Goal: Task Accomplishment & Management: Complete application form

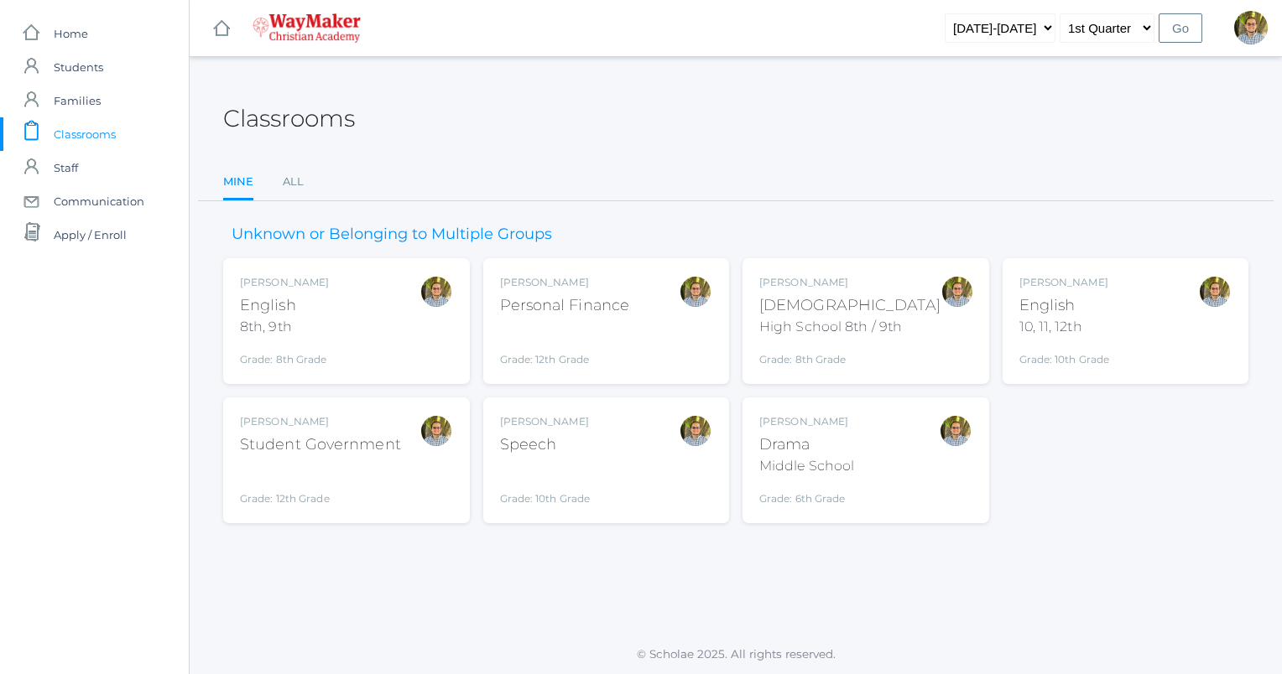
click at [1122, 322] on div "[PERSON_NAME] English 10, 11, 12th Grade: 10th Grade HSENGLISH" at bounding box center [1125, 321] width 213 height 92
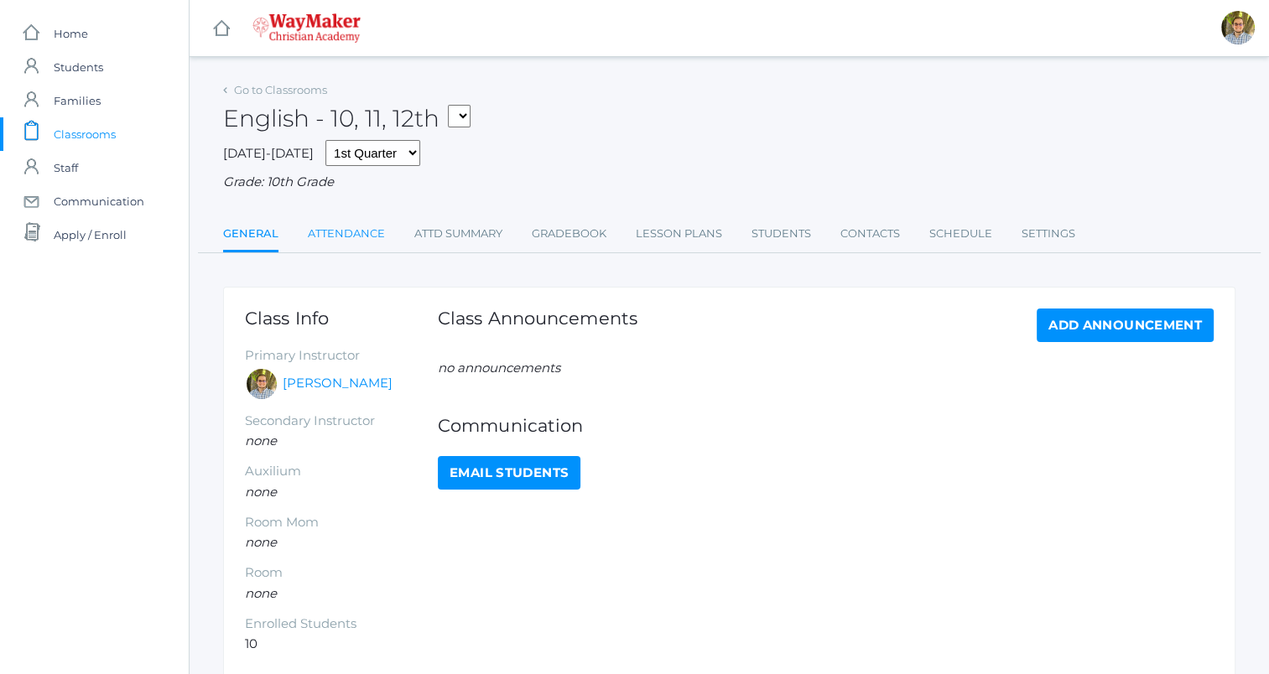
click at [339, 236] on link "Attendance" at bounding box center [346, 234] width 77 height 34
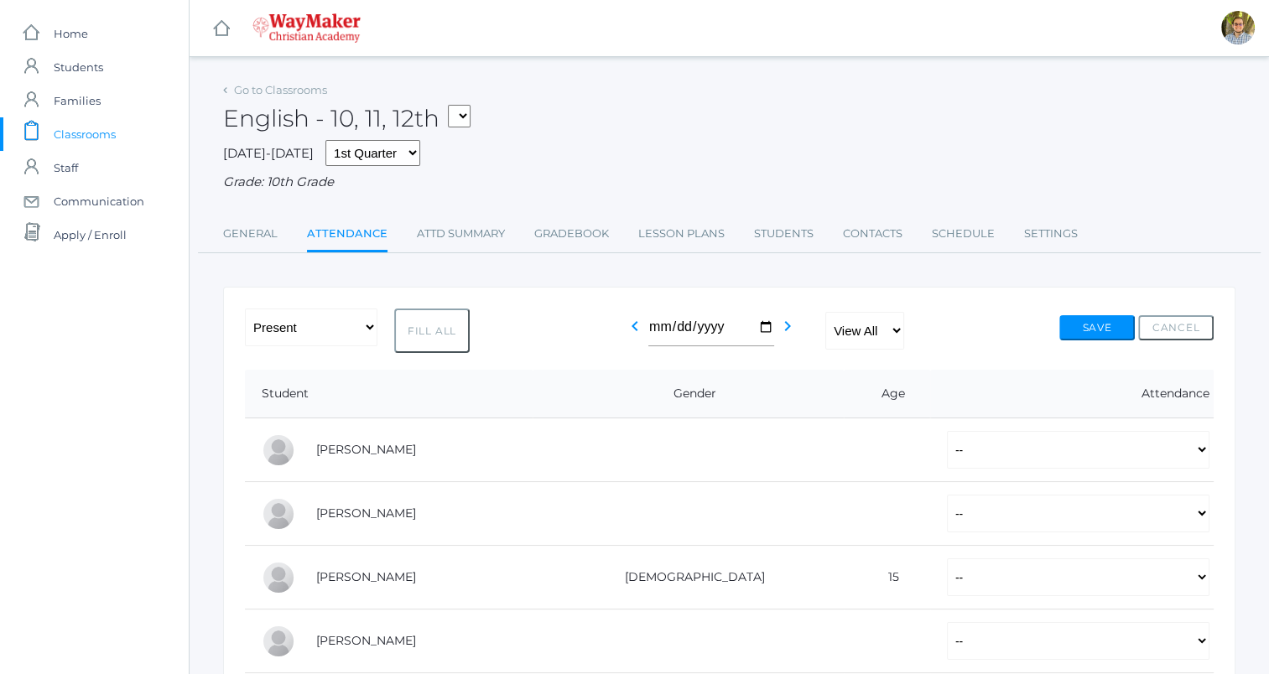
click at [437, 339] on button "Fill All" at bounding box center [431, 331] width 75 height 44
select select "P"
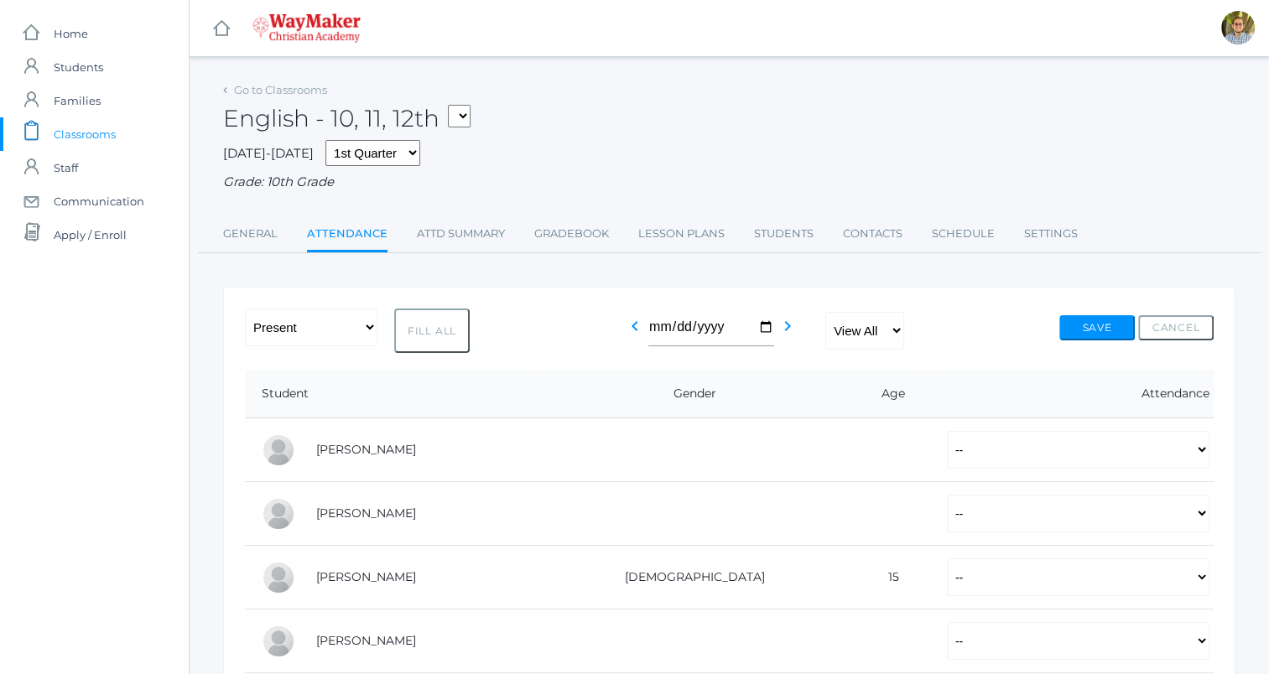
select select "P"
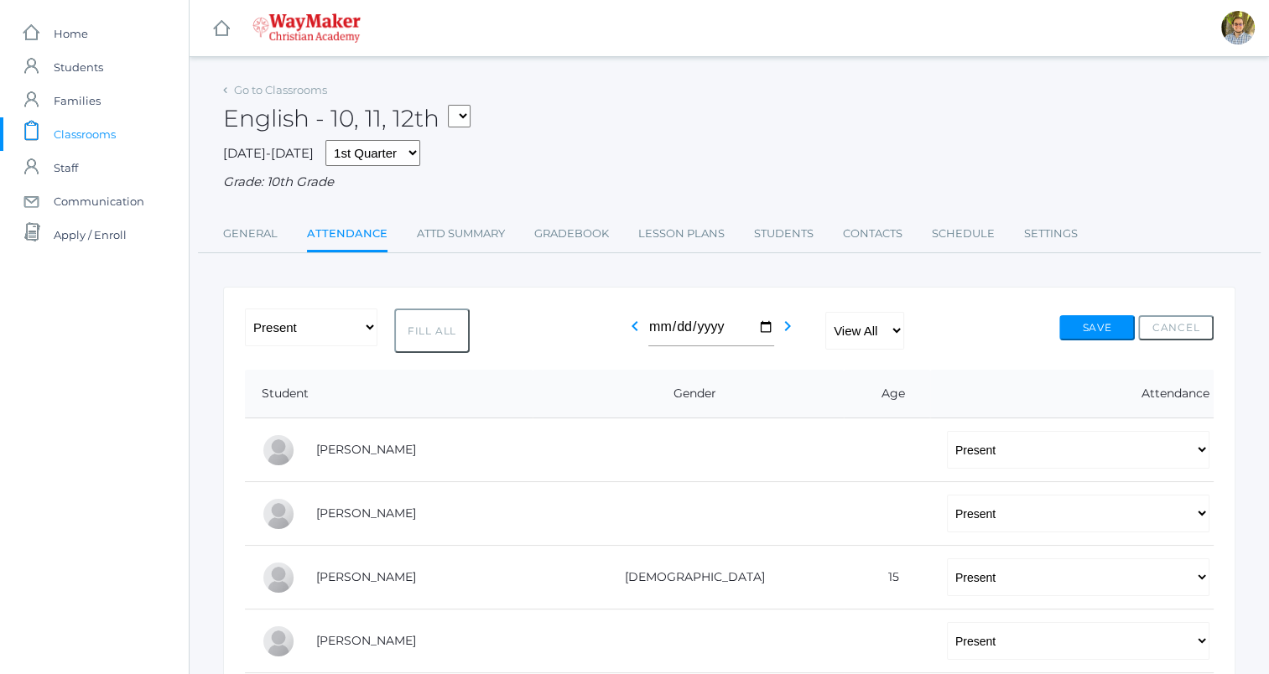
select select "P"
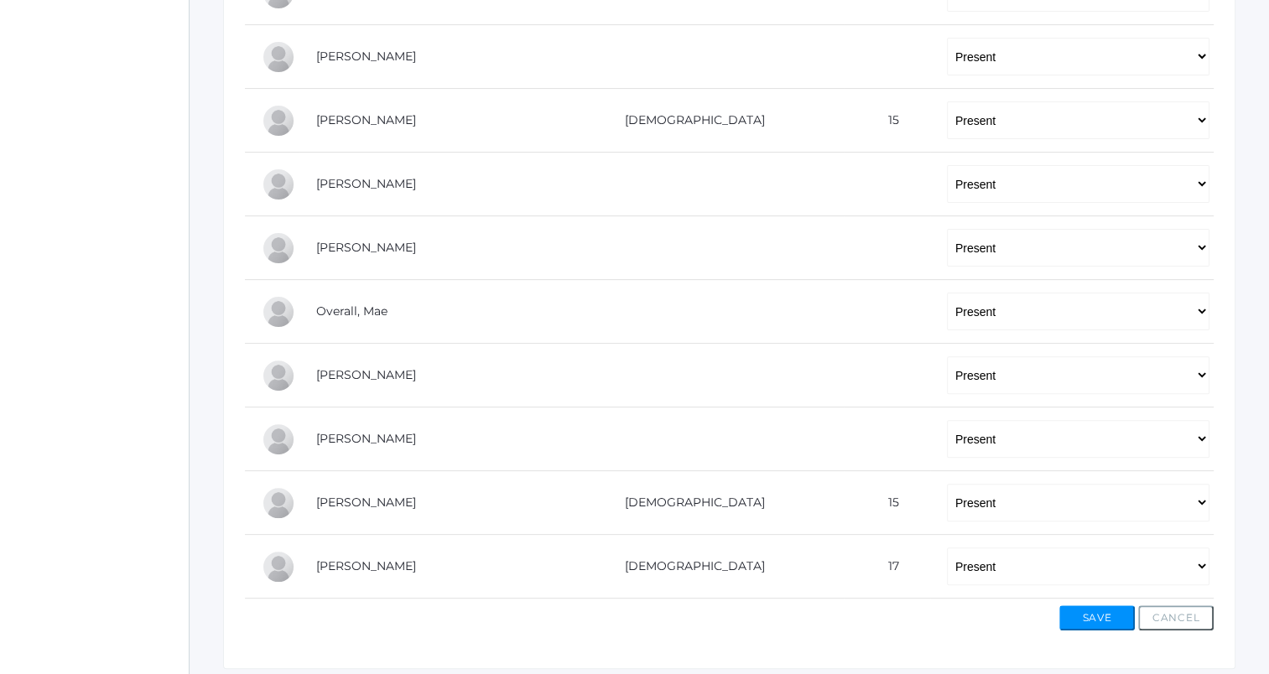
scroll to position [453, 0]
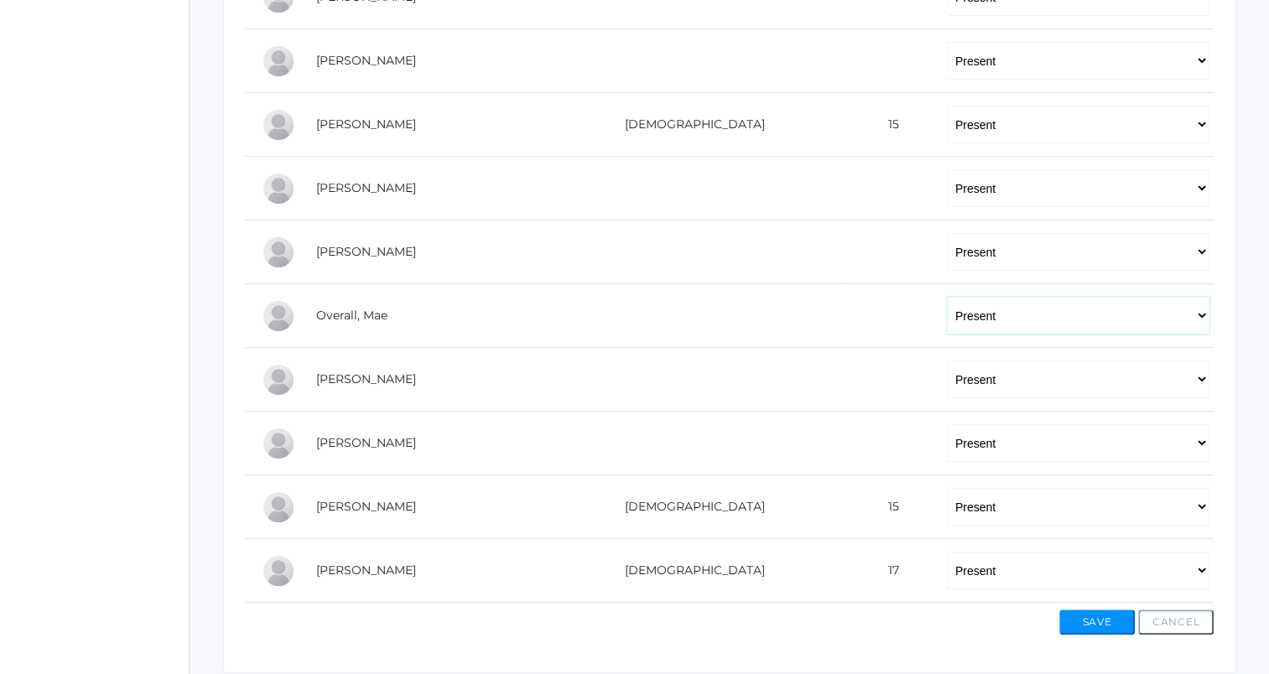
click at [976, 319] on select "-- Present Tardy Excused Tardy Unexcused Absent Excused Absent Unexcused" at bounding box center [1078, 316] width 263 height 38
select select "AE"
click at [947, 297] on select "-- Present Tardy Excused Tardy Unexcused Absent Excused Absent Unexcused" at bounding box center [1078, 316] width 263 height 38
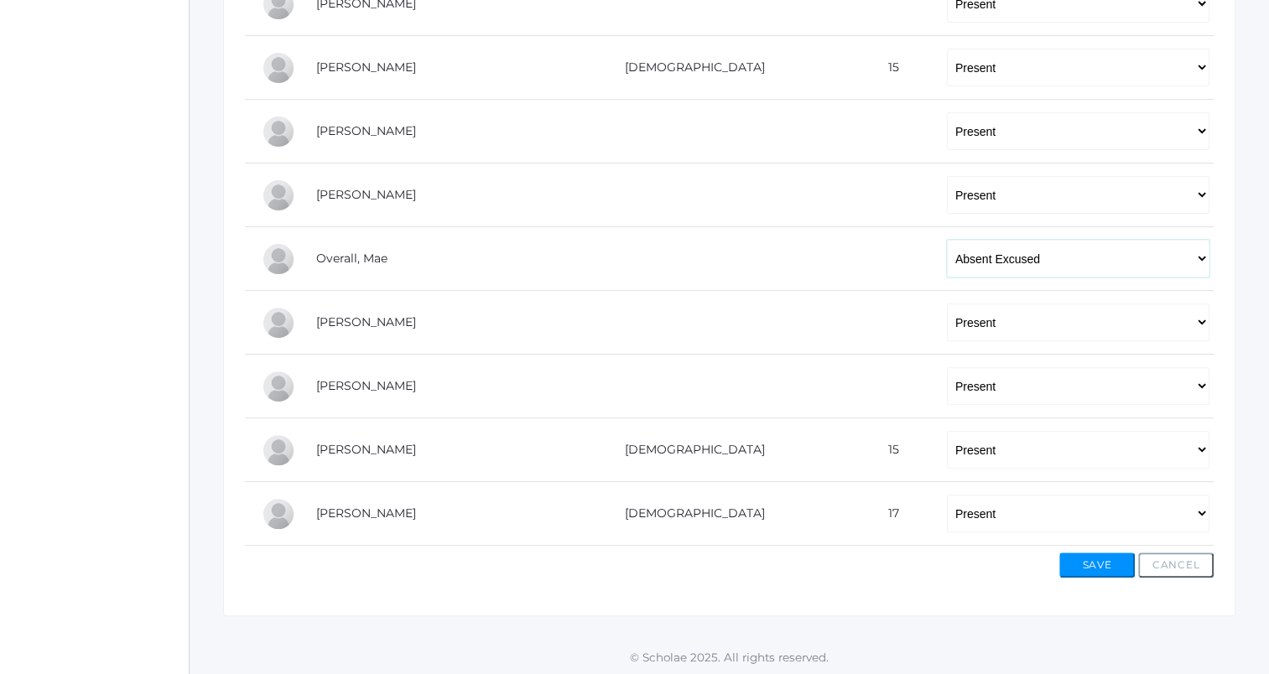
scroll to position [0, 0]
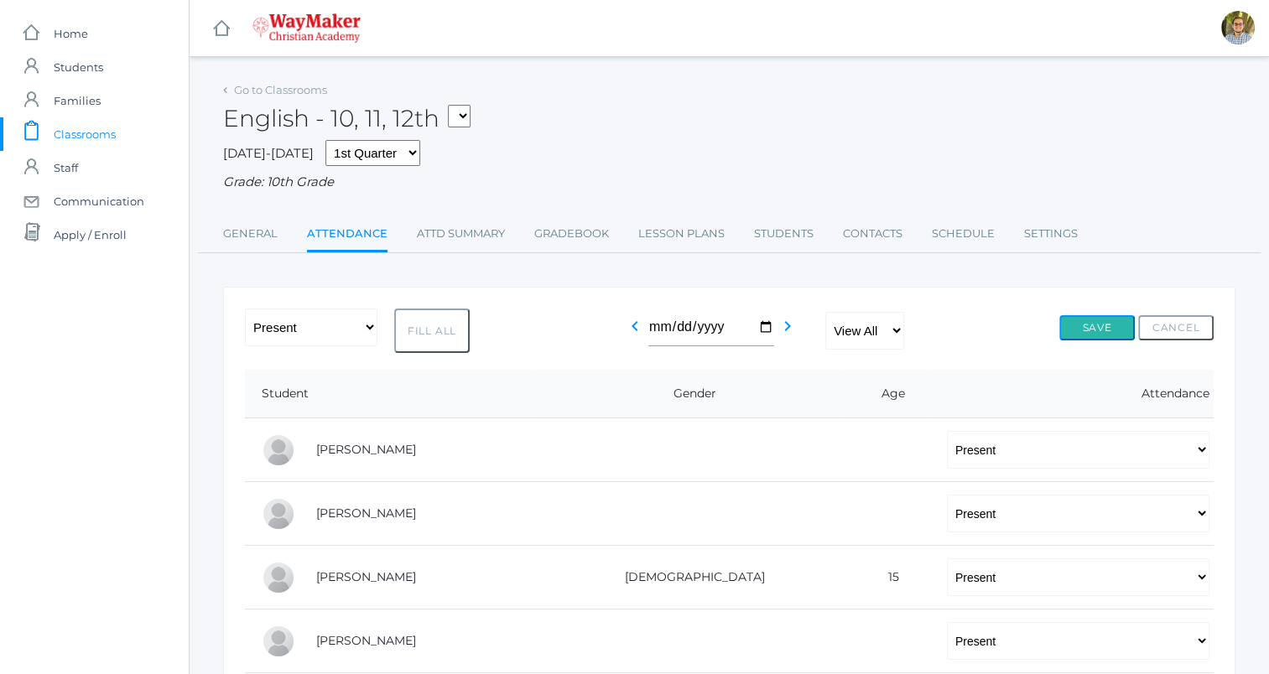
click at [1104, 315] on button "Save" at bounding box center [1096, 327] width 75 height 25
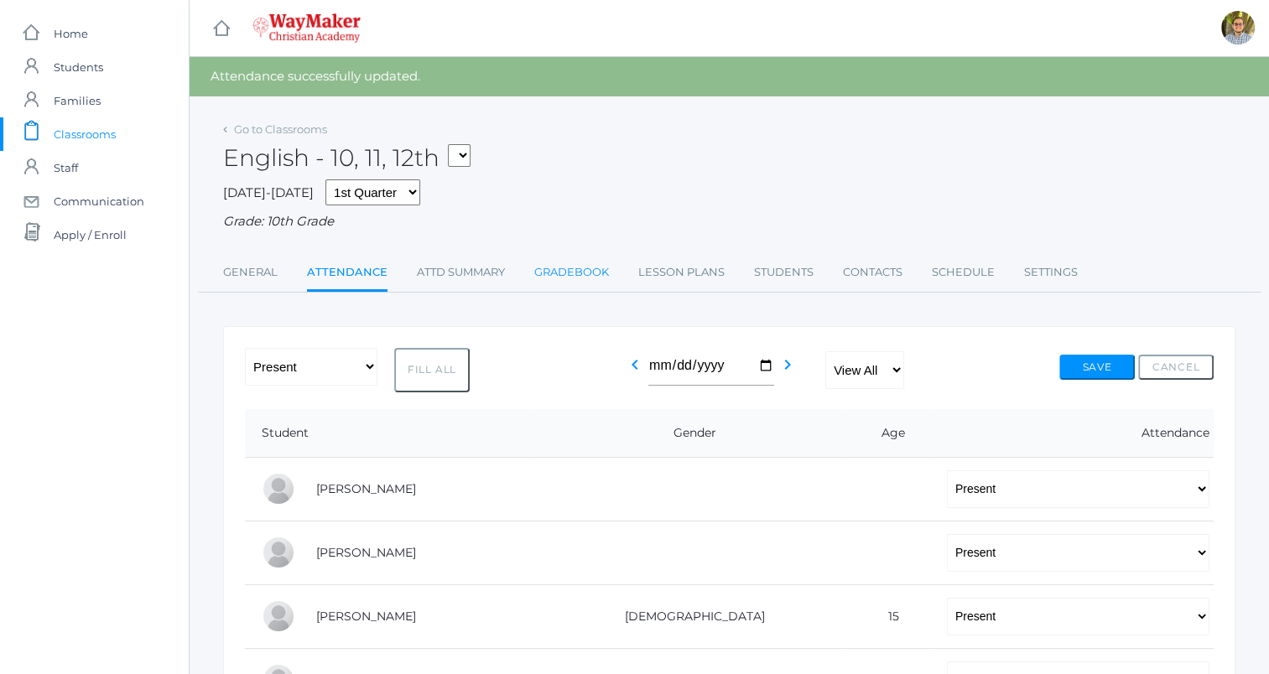
click at [578, 278] on link "Gradebook" at bounding box center [571, 273] width 75 height 34
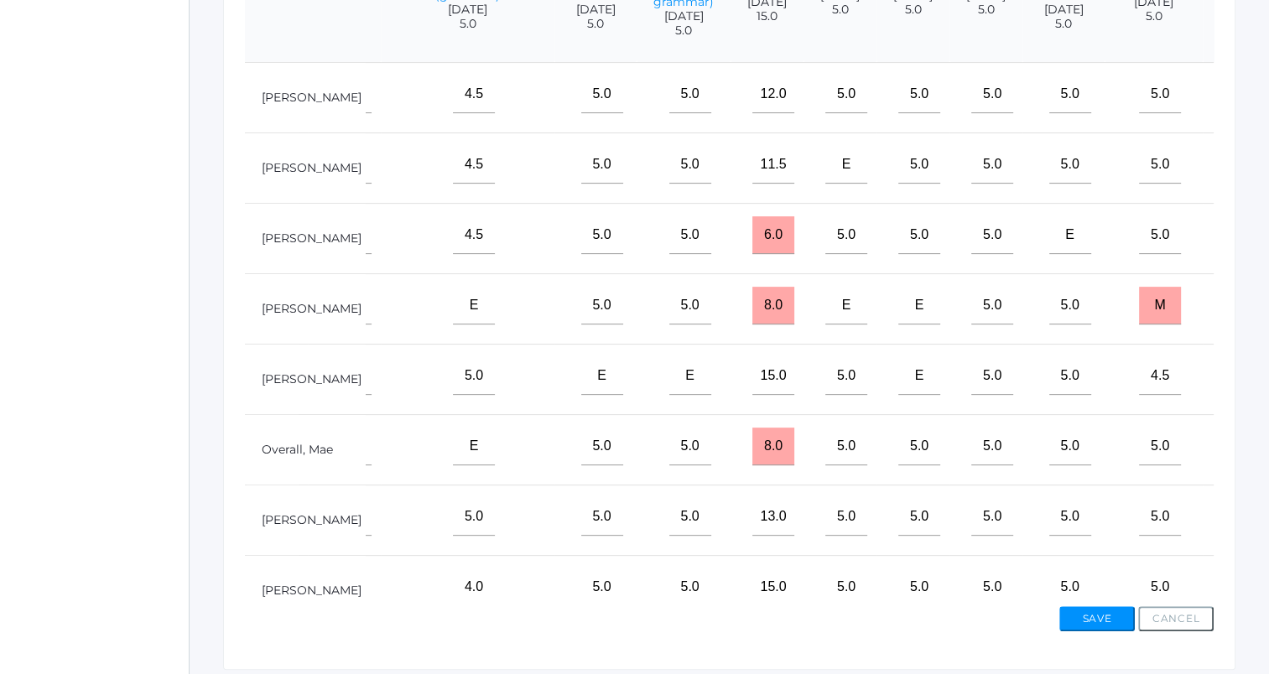
scroll to position [486, 0]
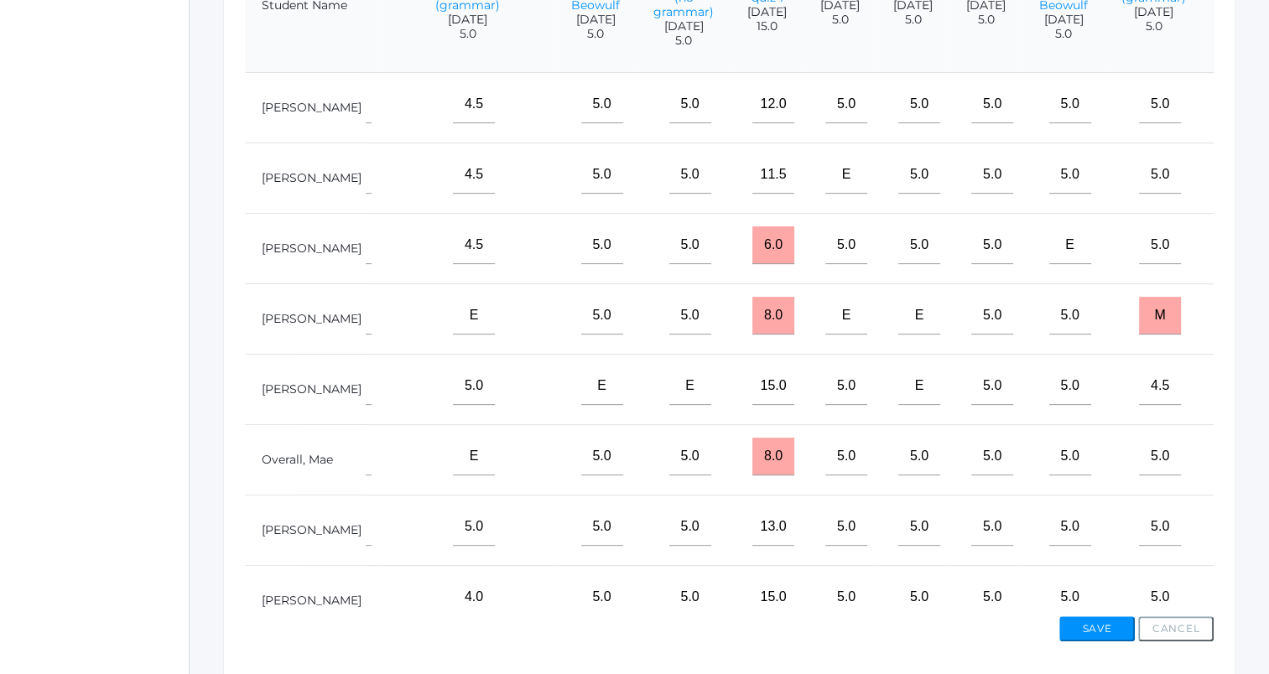
click at [1230, 262] on input"] "text" at bounding box center [1251, 245] width 42 height 38
type input"] "m"
click at [1230, 123] on input"] "text" at bounding box center [1251, 105] width 42 height 38
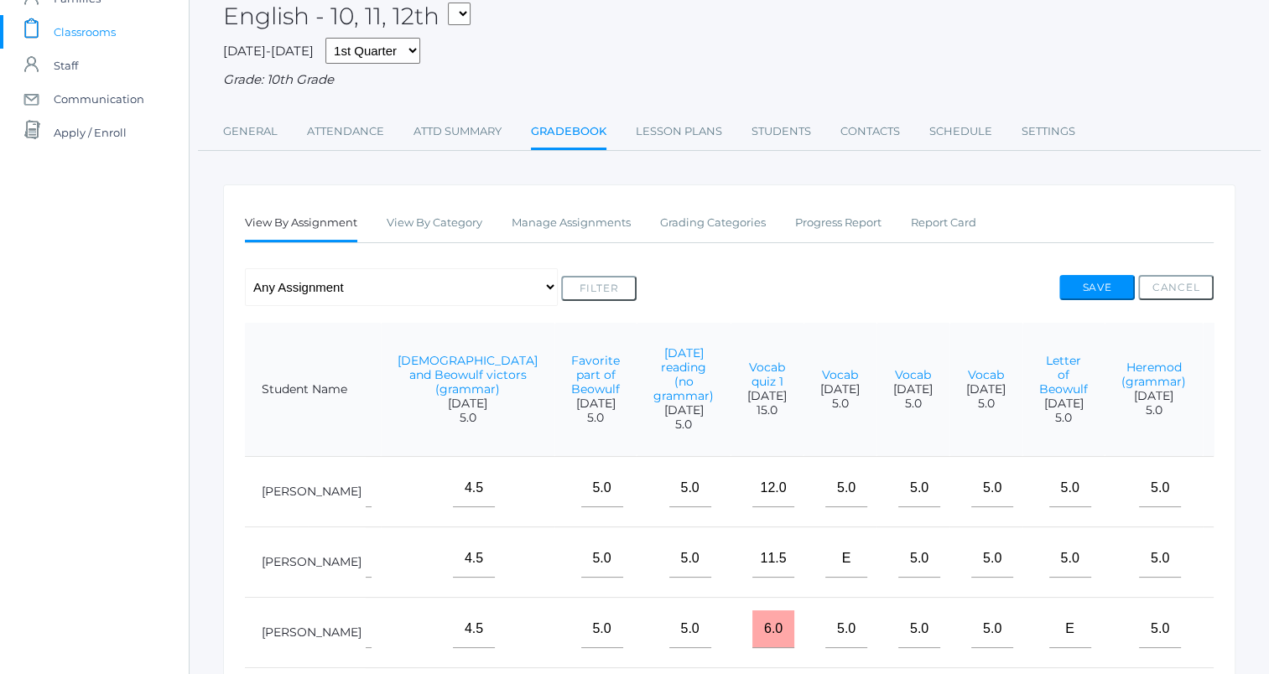
scroll to position [79, 0]
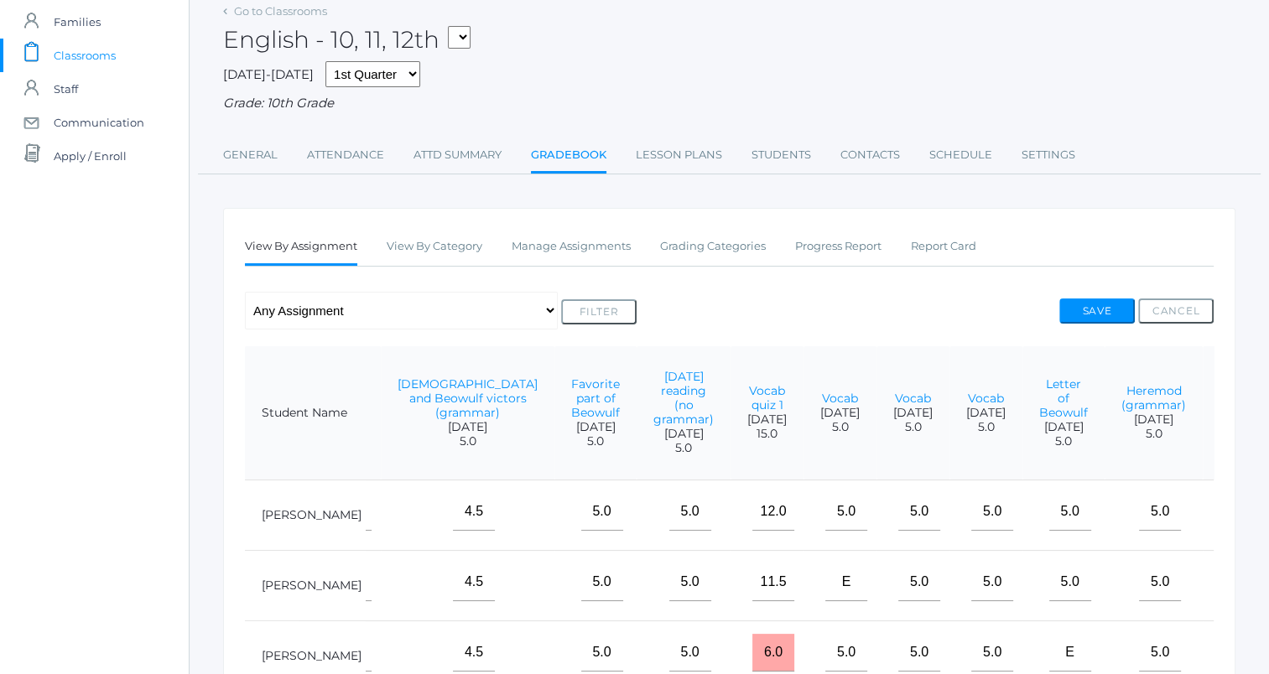
type input"] "10"
click at [1104, 309] on button "Save" at bounding box center [1096, 311] width 75 height 25
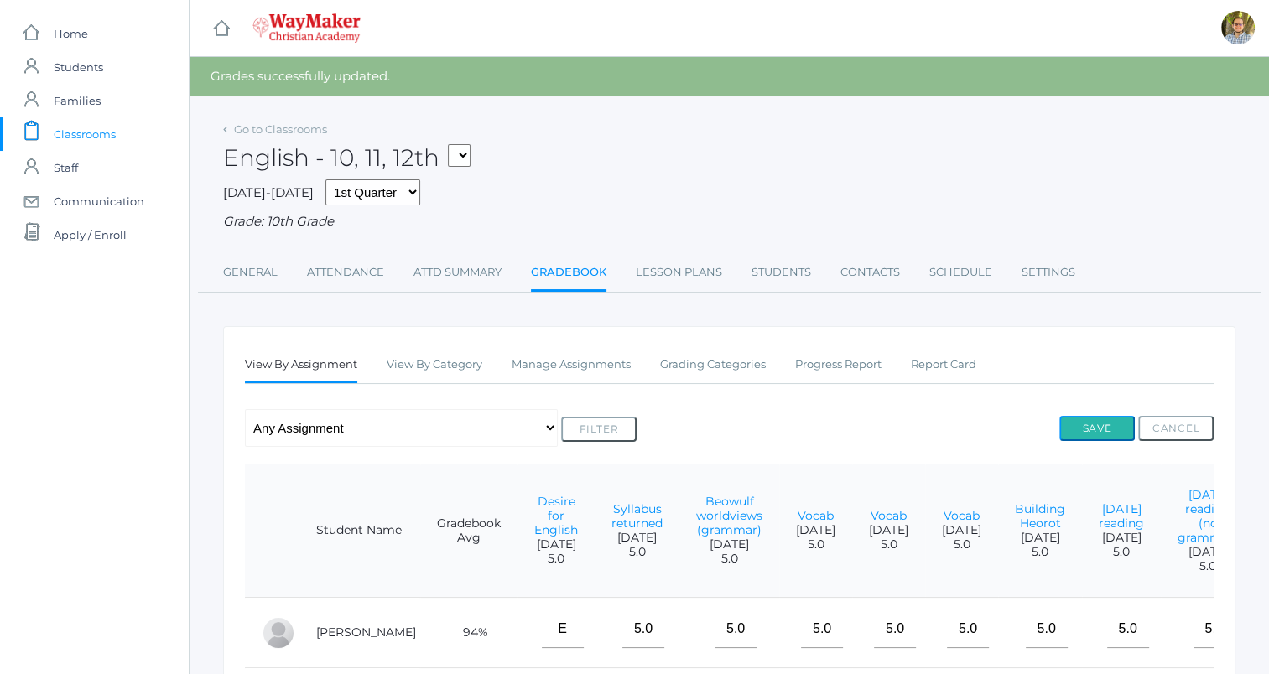
click at [1072, 424] on button "Save" at bounding box center [1096, 428] width 75 height 25
click at [282, 125] on link "Go to Classrooms" at bounding box center [280, 128] width 93 height 13
